Goal: Task Accomplishment & Management: Manage account settings

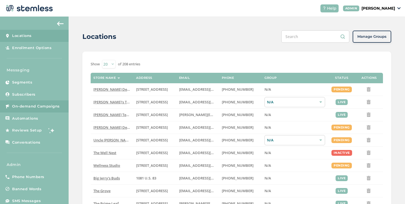
click at [49, 100] on div "Messaging Segments Subscribers On-demand Campaigns Automations Reviews Setup Co…" at bounding box center [34, 110] width 69 height 86
click at [49, 100] on link "On-demand Campaigns" at bounding box center [34, 106] width 69 height 12
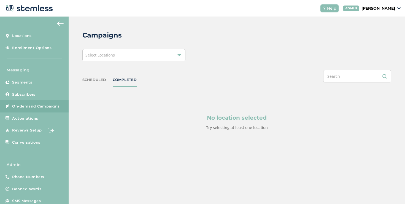
click at [97, 57] on span "Select Locations" at bounding box center [99, 54] width 29 height 5
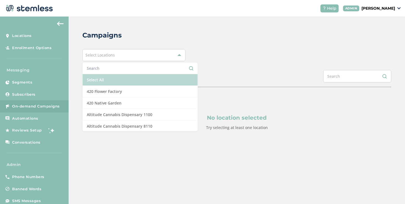
click at [94, 80] on li "Select All" at bounding box center [140, 80] width 115 height 12
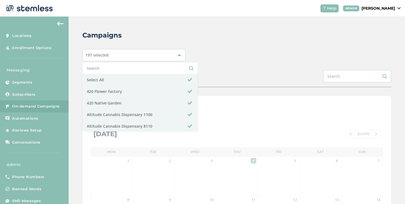
click at [220, 55] on div "197 selected Select All 420 Flower Factory 420 Native Garden Altitude Cannabis …" at bounding box center [236, 55] width 309 height 12
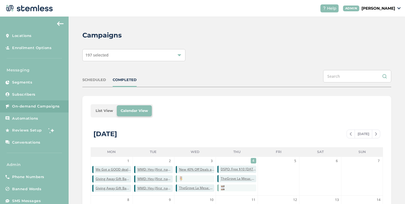
click at [103, 113] on li "List View" at bounding box center [104, 110] width 25 height 11
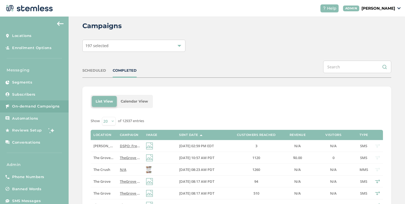
scroll to position [17, 0]
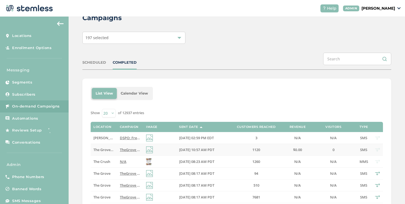
click at [120, 151] on span "TheGrove La Mesa: You have a new notification waiting for you, {first_name}! Re…" at bounding box center [203, 149] width 166 height 5
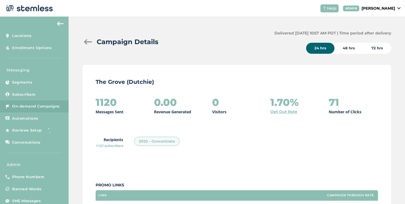
click at [90, 42] on div at bounding box center [87, 42] width 11 height 6
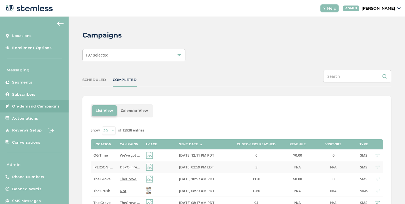
click at [120, 165] on span "DSPO: Free $10 [DATE]–Sun, NO minimum! Plus, score massive savings on top brand…" at bounding box center [224, 166] width 209 height 5
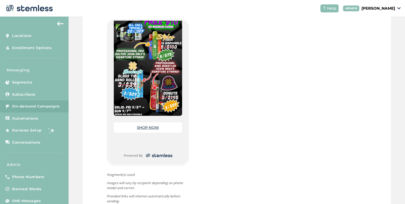
scroll to position [214, 0]
